Goal: Task Accomplishment & Management: Use online tool/utility

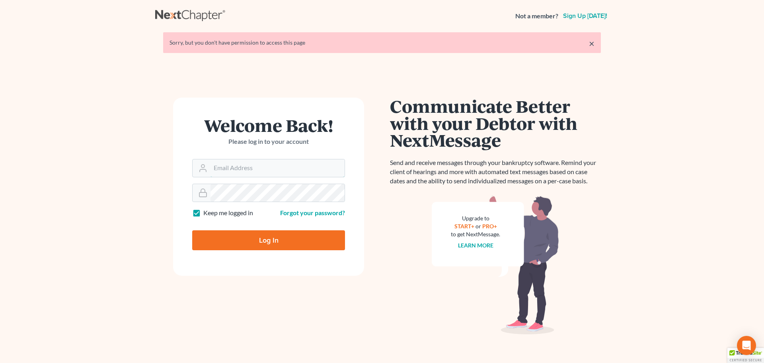
type input "[EMAIL_ADDRESS][DOMAIN_NAME]"
click at [287, 244] on input "Log In" at bounding box center [268, 240] width 153 height 20
type input "Thinking..."
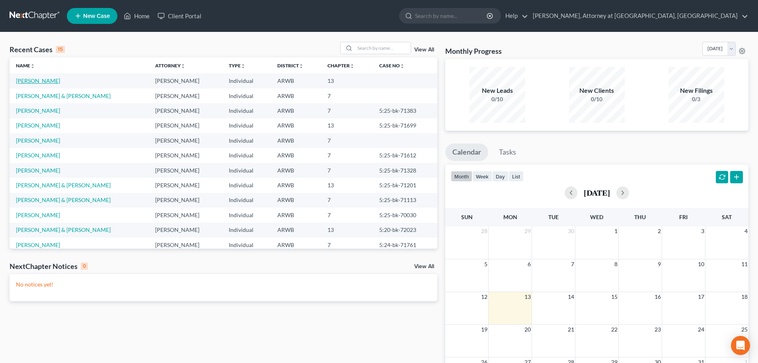
click at [33, 80] on link "Manues, Krystal" at bounding box center [38, 80] width 44 height 7
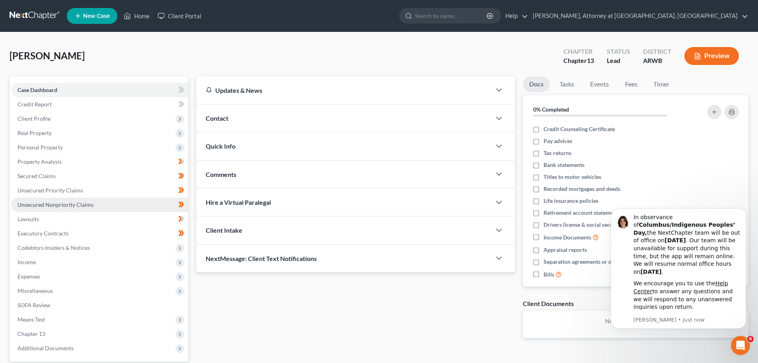
click at [48, 203] on span "Unsecured Nonpriority Claims" at bounding box center [56, 204] width 76 height 7
